Goal: Go to known website

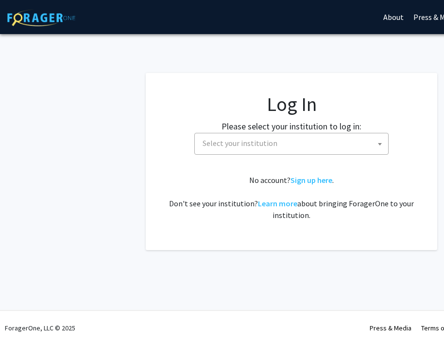
select select
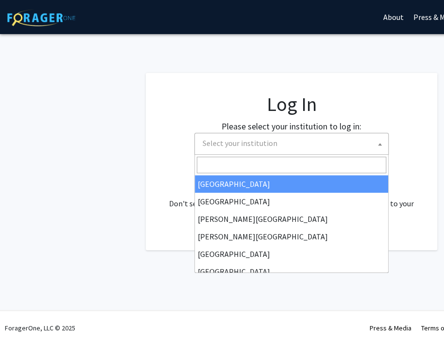
click at [336, 146] on span "Select your institution" at bounding box center [294, 143] width 190 height 20
click at [364, 83] on fg-card "Log In Please select your institution to log in: Baylor University Brandeis Uni…" at bounding box center [292, 161] width 292 height 177
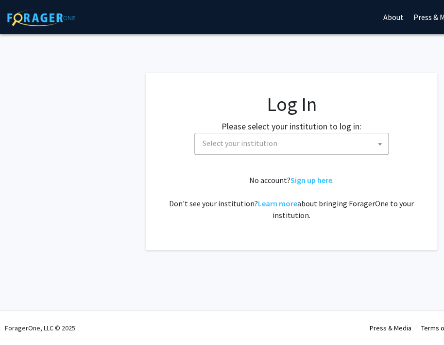
click at [343, 178] on div "No account? Sign up here . Don't see your institution? Learn more about bringin…" at bounding box center [291, 197] width 253 height 47
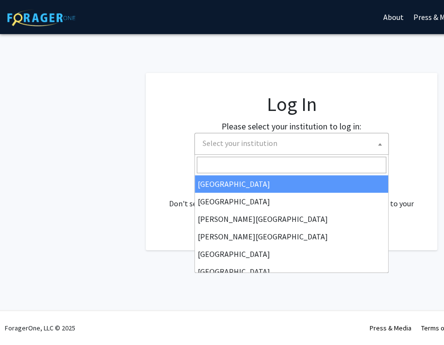
click at [320, 139] on span "Select your institution" at bounding box center [294, 143] width 190 height 20
type input "u"
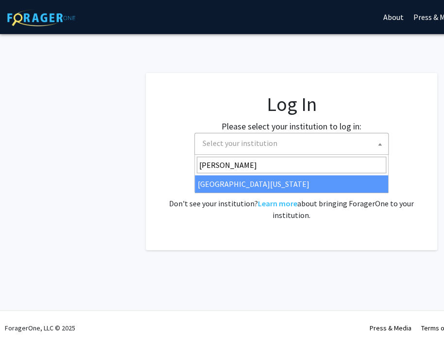
type input "kent"
select select "13"
